Goal: Task Accomplishment & Management: Use online tool/utility

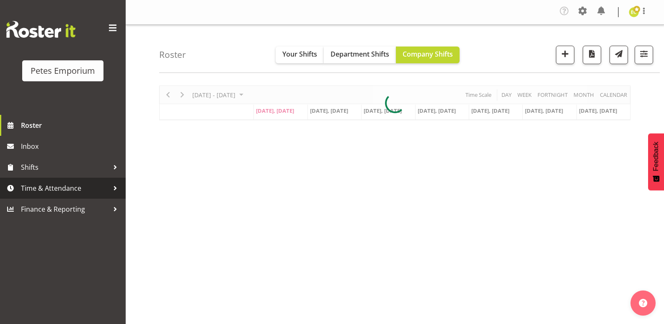
click at [48, 187] on span "Time & Attendance" at bounding box center [65, 188] width 88 height 13
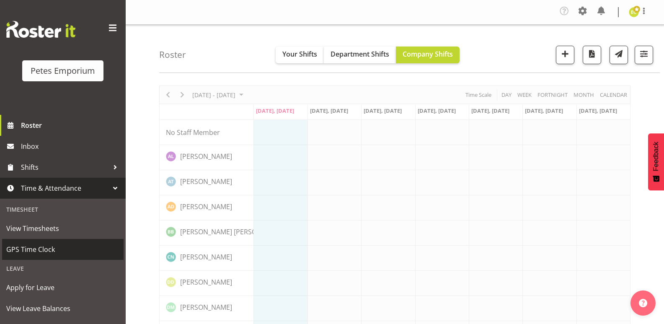
click at [21, 249] on span "GPS Time Clock" at bounding box center [62, 249] width 113 height 13
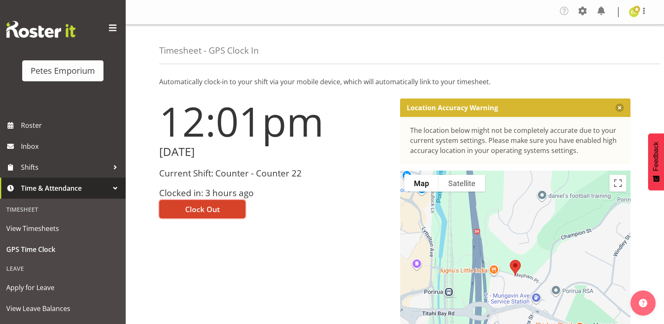
click at [227, 211] on button "Clock Out" at bounding box center [202, 209] width 86 height 18
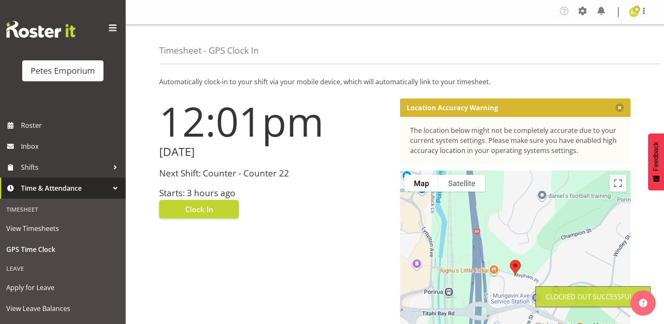
click at [643, 5] on div "Tasks Jobs Employees Profile Log Out" at bounding box center [607, 12] width 98 height 16
click at [643, 10] on span at bounding box center [644, 11] width 10 height 10
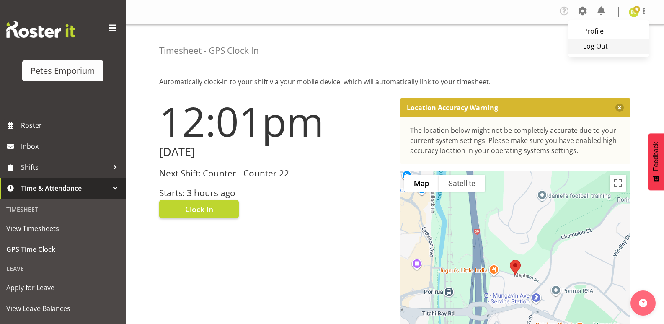
click at [610, 44] on link "Log Out" at bounding box center [609, 46] width 80 height 15
